Goal: Find specific page/section: Find specific page/section

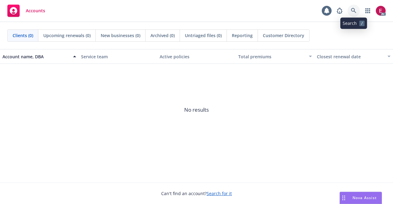
click at [357, 9] on link at bounding box center [353, 11] width 12 height 12
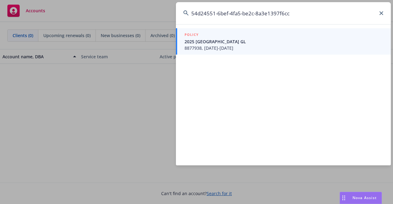
type input "54d24551-6bef-4fa5-be2c-8a3e1397f6cc"
click at [259, 41] on span "2025 [GEOGRAPHIC_DATA] GL" at bounding box center [283, 41] width 199 height 6
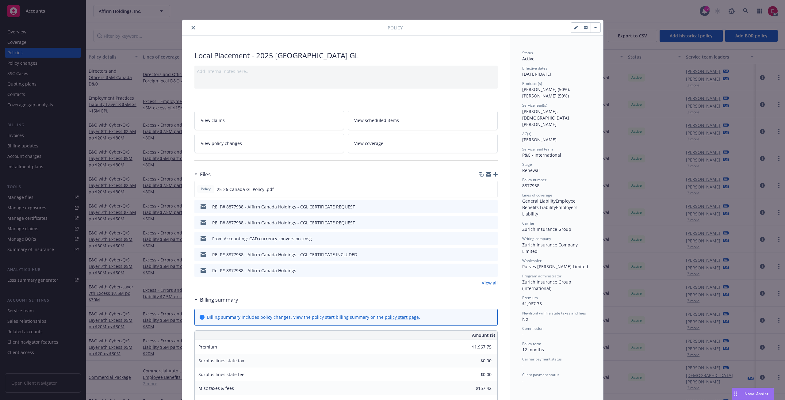
click at [194, 30] on div at bounding box center [286, 27] width 203 height 7
click at [191, 30] on button "close" at bounding box center [193, 27] width 7 height 7
